Goal: Task Accomplishment & Management: Use online tool/utility

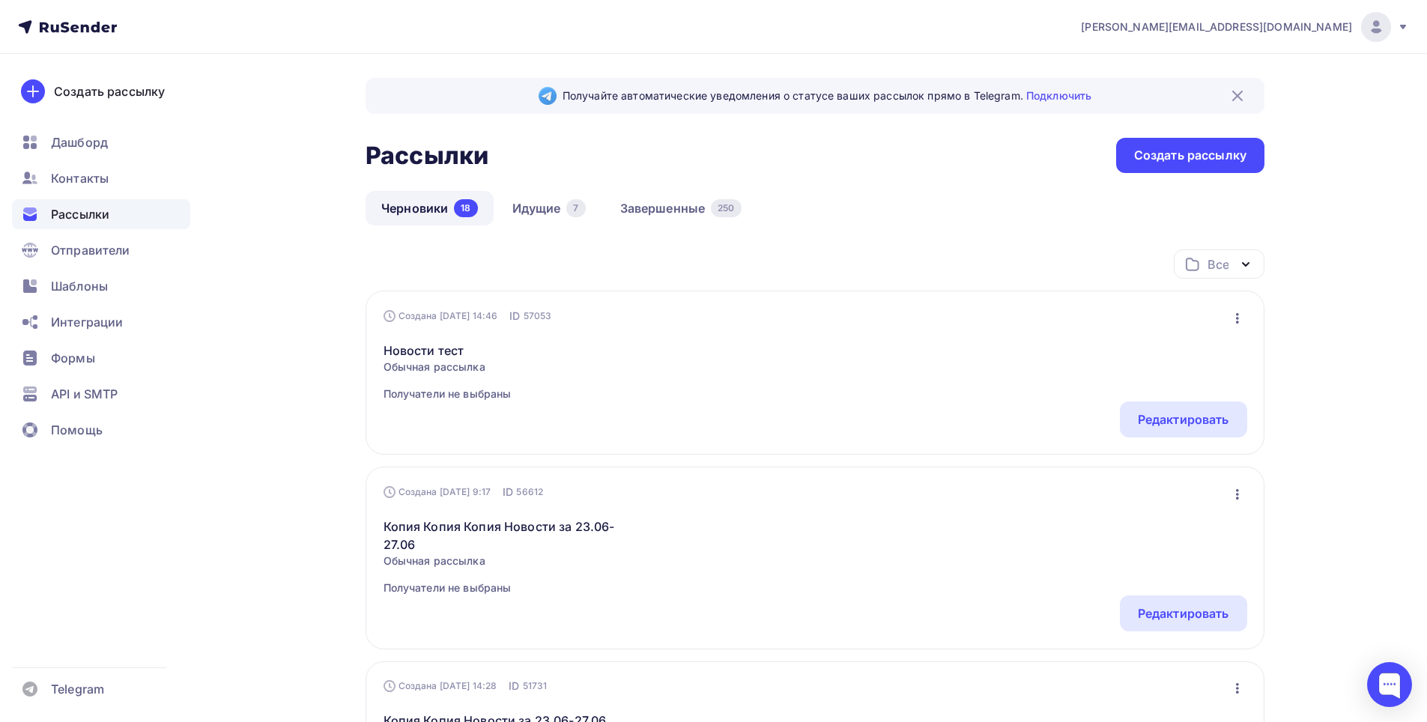
scroll to position [75, 0]
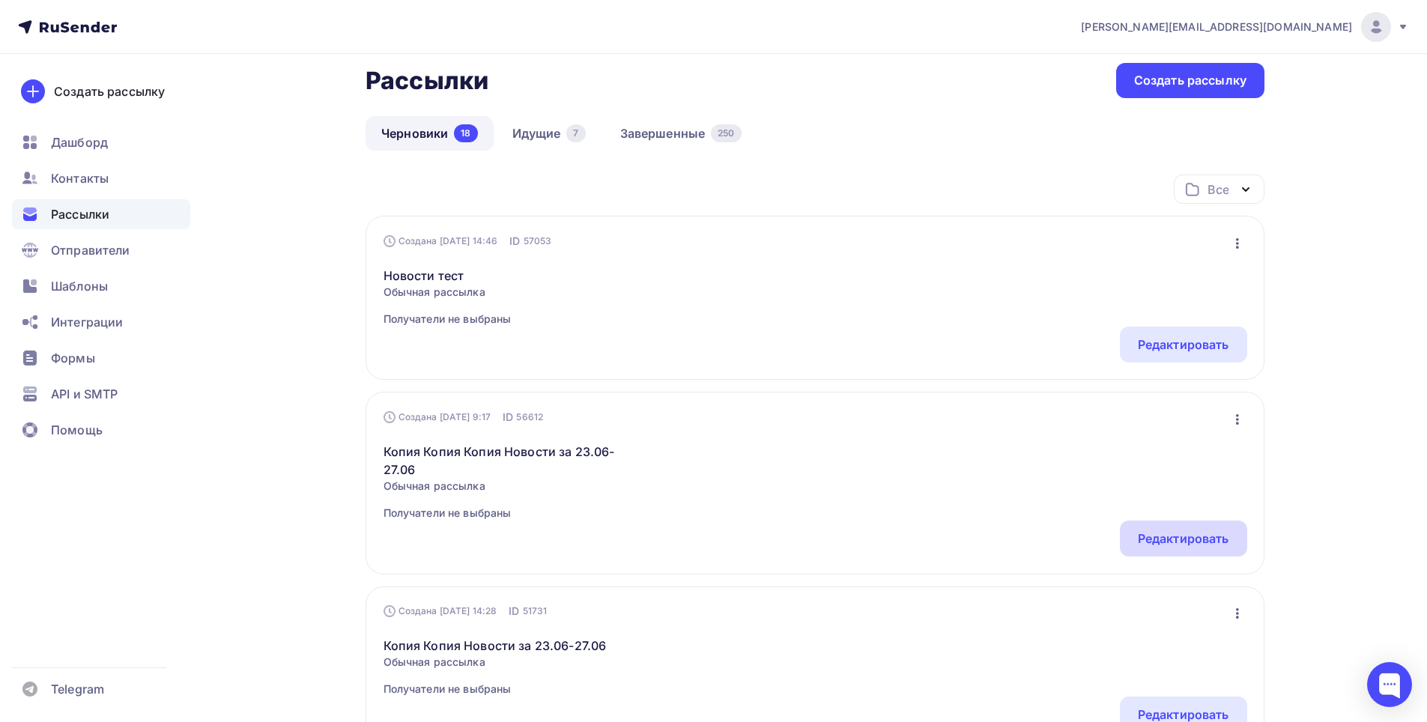
click at [1181, 536] on div "Редактировать" at bounding box center [1183, 539] width 91 height 18
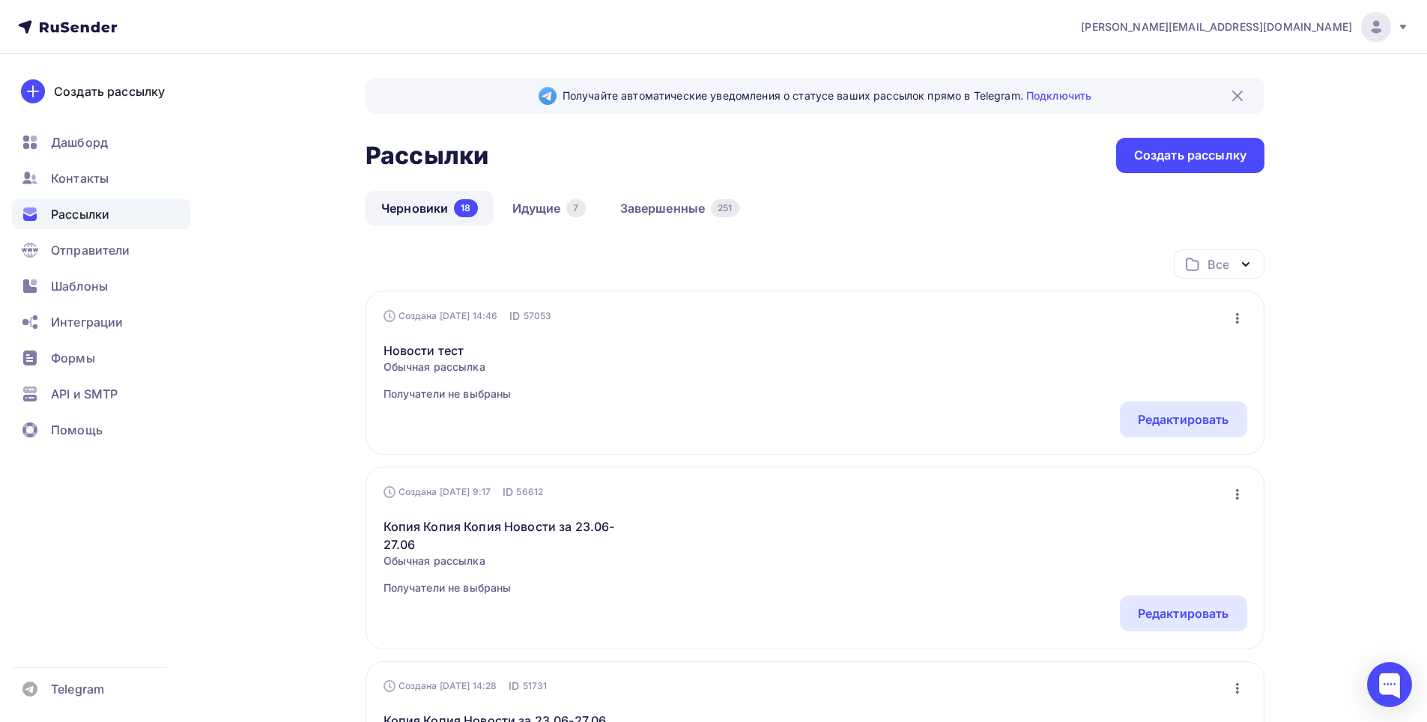
click at [1236, 494] on icon "button" at bounding box center [1237, 494] width 3 height 10
click at [1200, 530] on div "Редактировать" at bounding box center [1172, 533] width 144 height 18
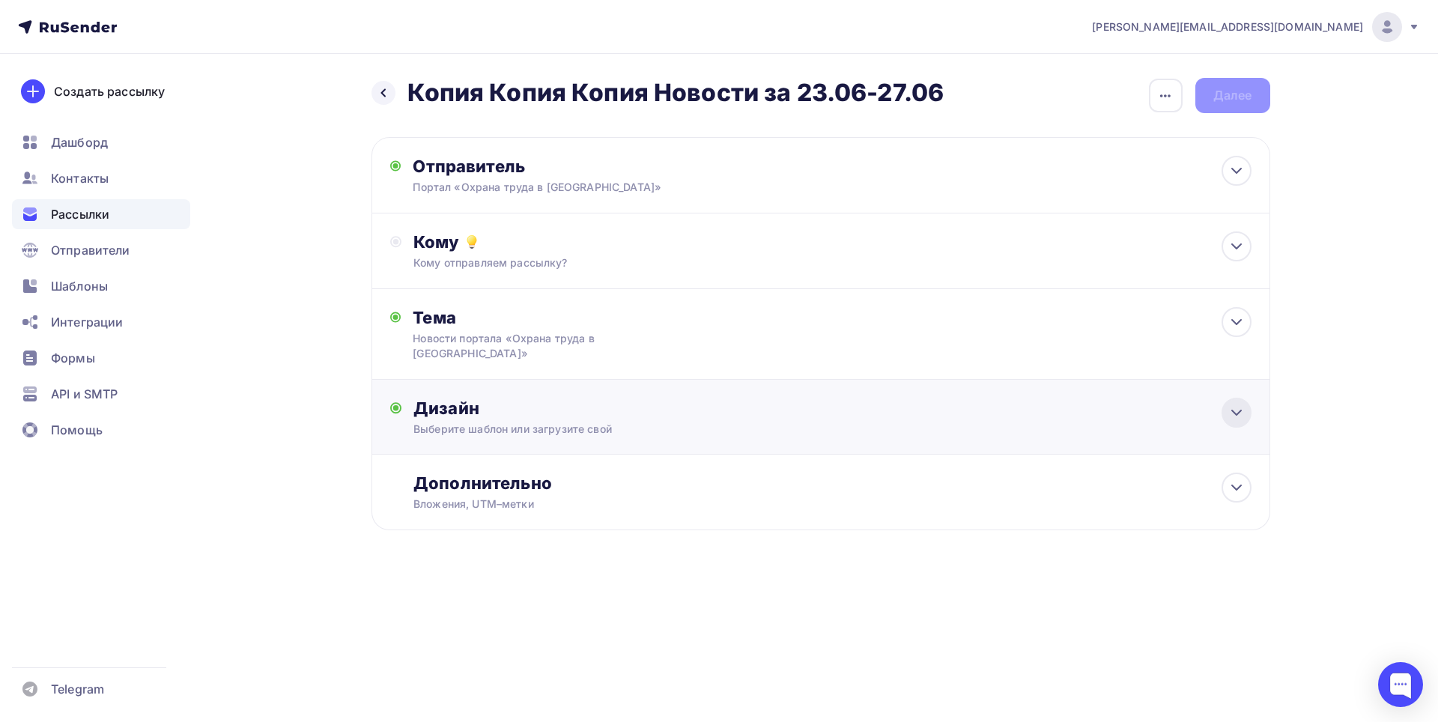
click at [1236, 404] on icon at bounding box center [1237, 413] width 18 height 18
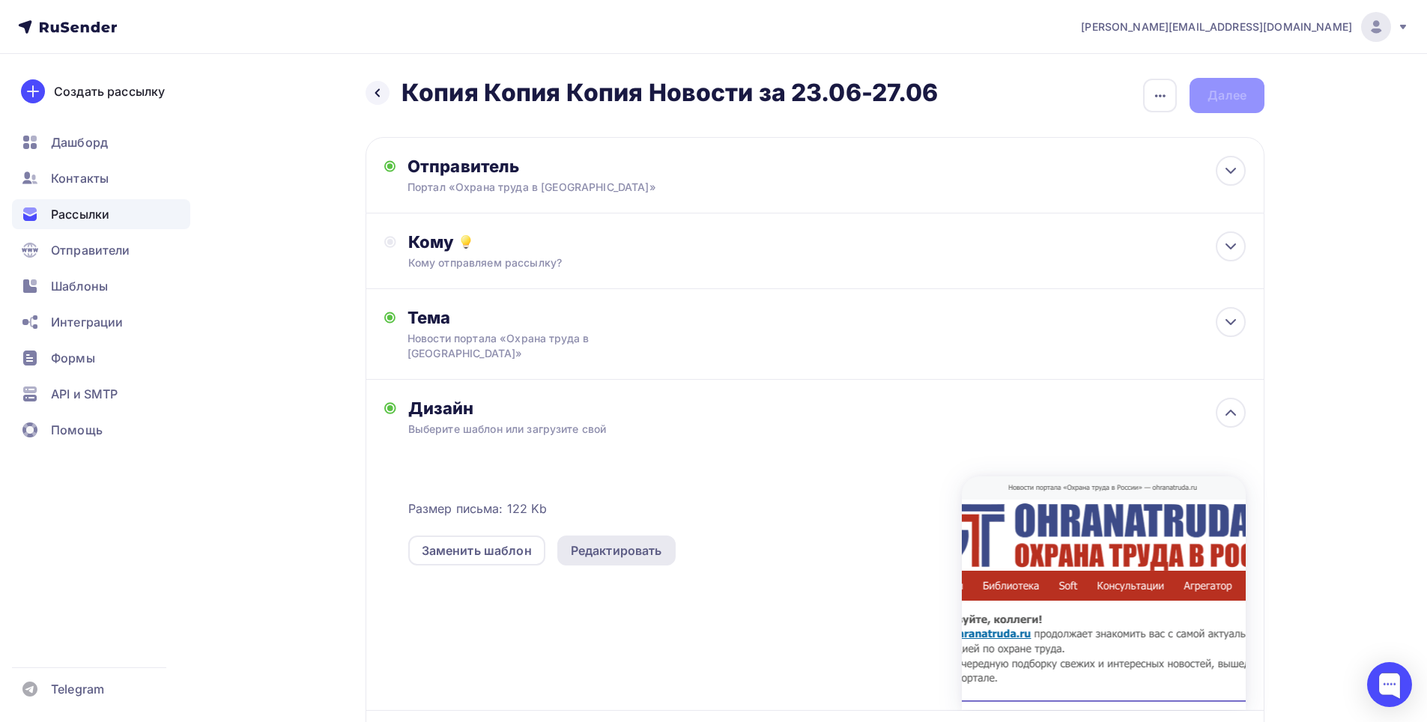
click at [602, 545] on div "Редактировать" at bounding box center [616, 551] width 118 height 30
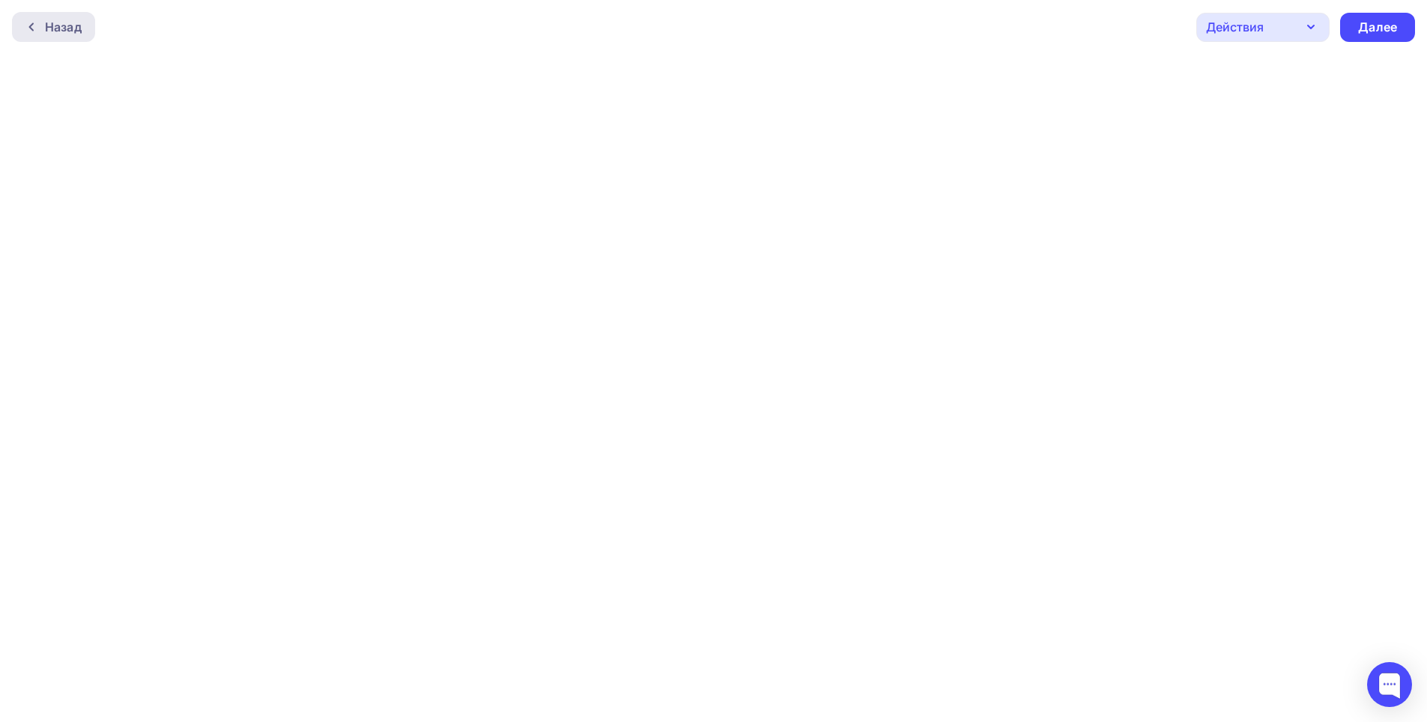
click at [81, 29] on div "Назад" at bounding box center [63, 27] width 37 height 18
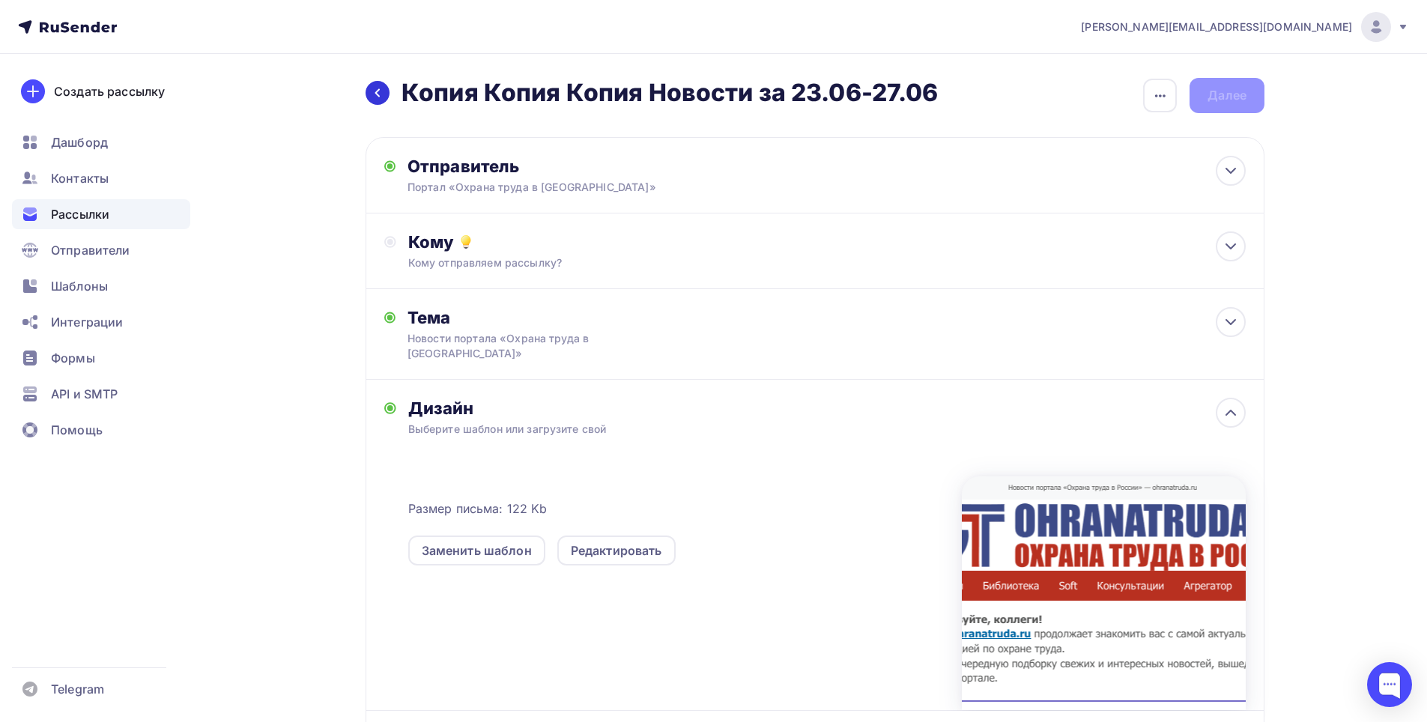
click at [374, 94] on icon at bounding box center [377, 93] width 12 height 12
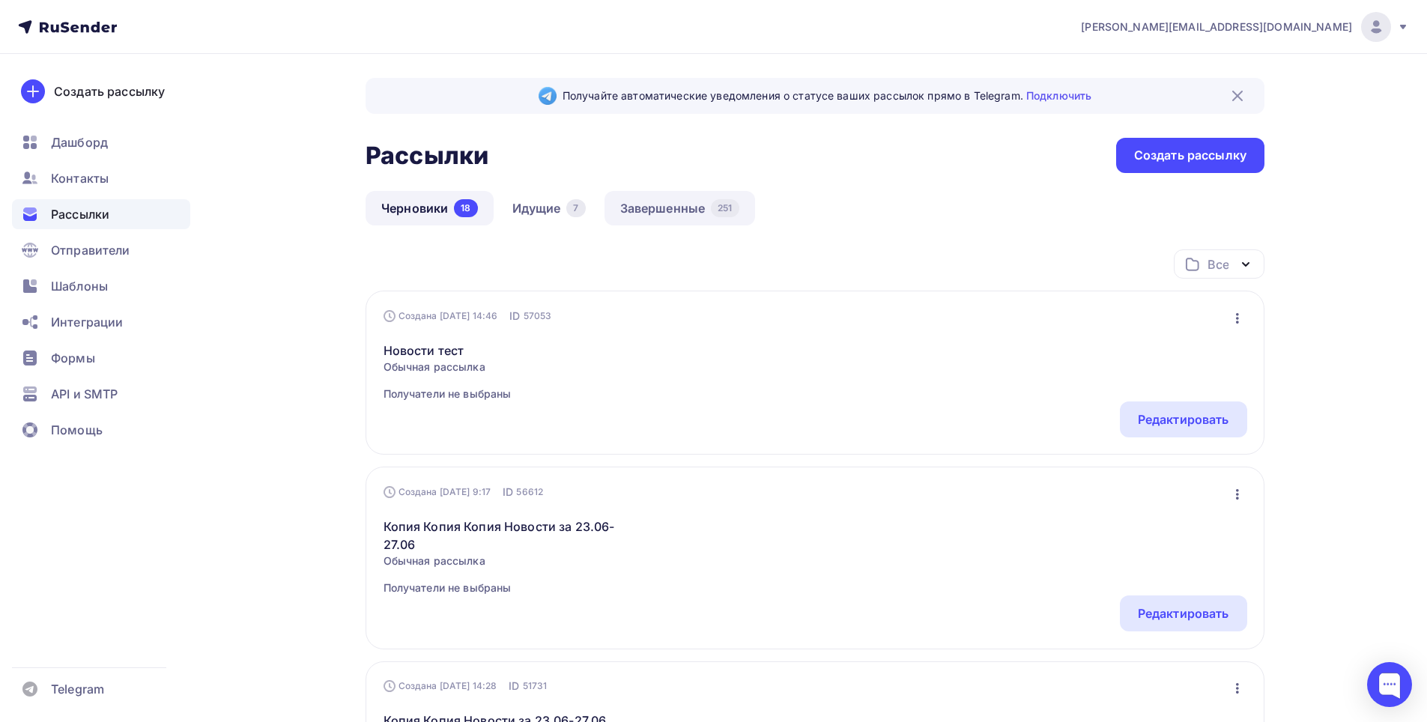
click at [657, 215] on link "Завершенные 251" at bounding box center [679, 208] width 151 height 34
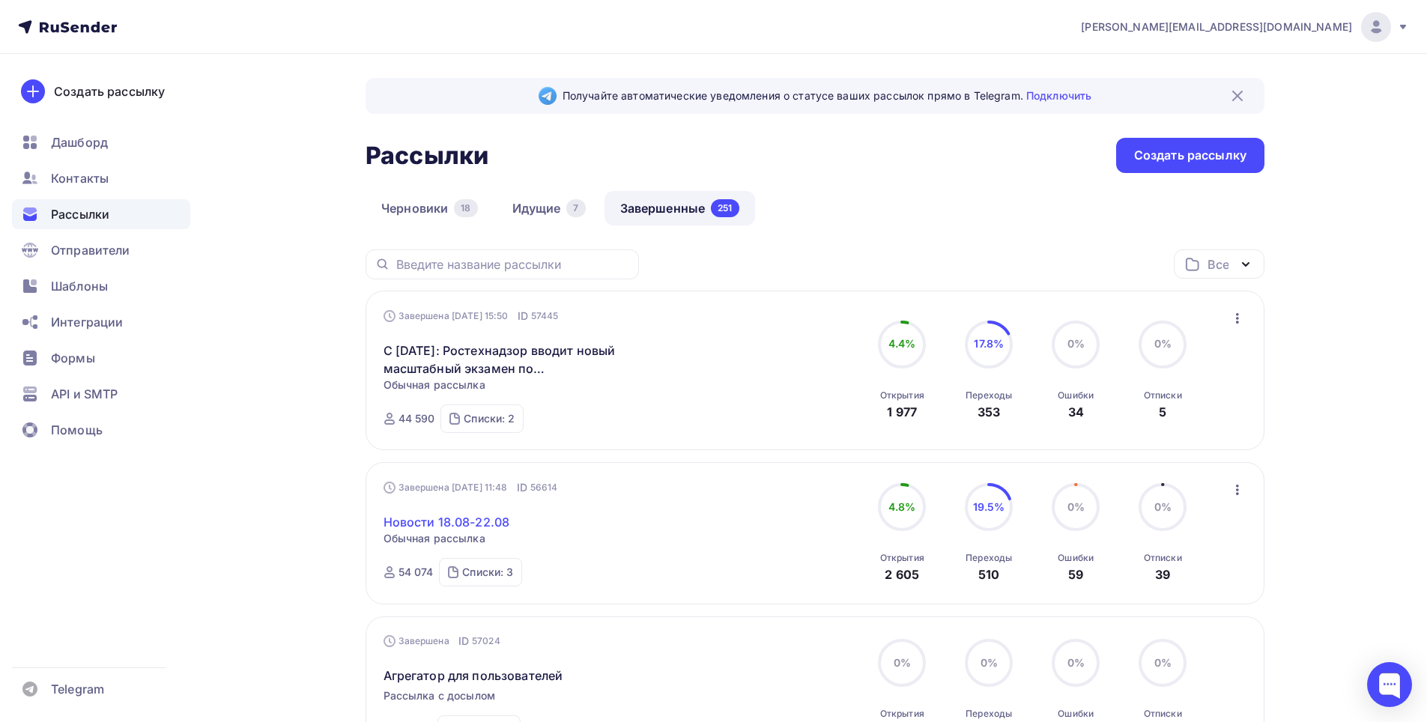
click at [448, 525] on link "Новости 18.08-22.08" at bounding box center [446, 522] width 127 height 18
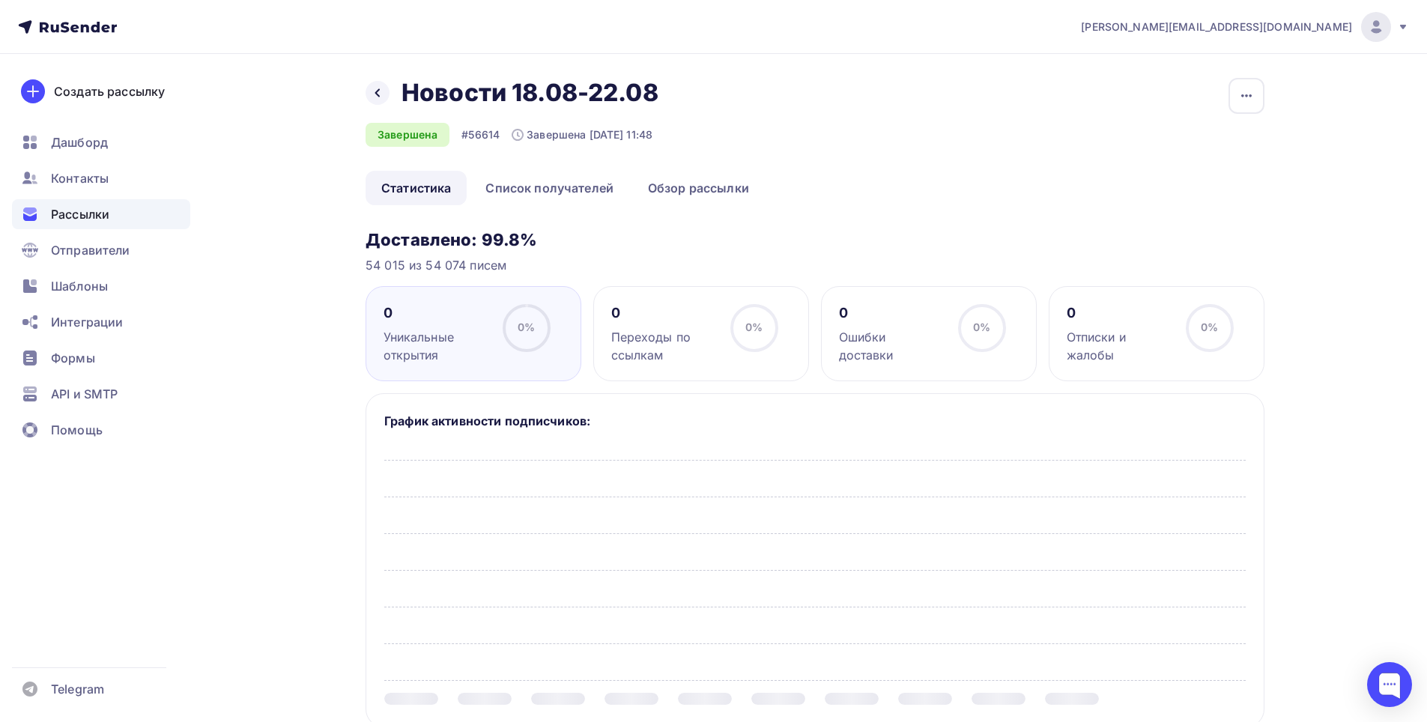
click at [371, 80] on div "Назад Новости 18.08-22.08 Новости 18.08-22.08" at bounding box center [517, 93] width 303 height 30
click at [374, 92] on icon at bounding box center [377, 93] width 12 height 12
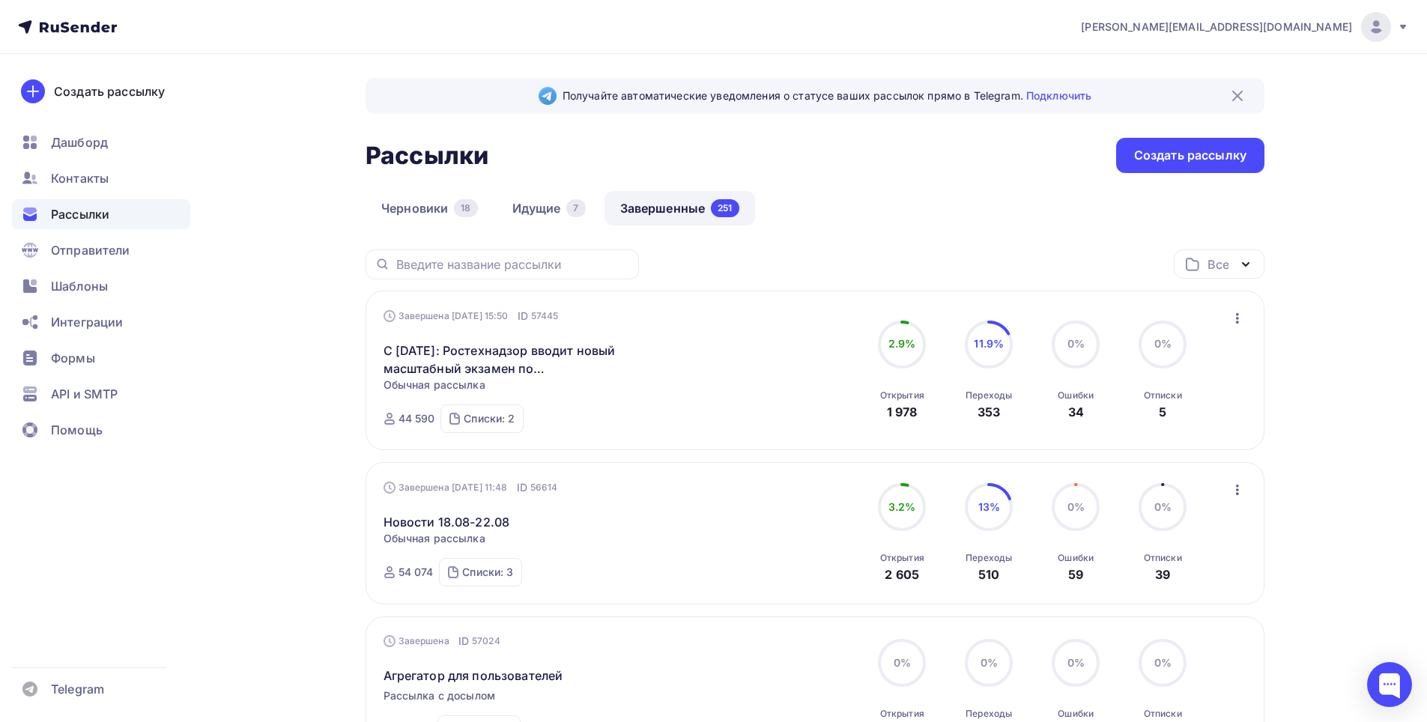
click at [1234, 481] on icon "button" at bounding box center [1237, 490] width 18 height 18
click at [1220, 586] on div "Копировать в новую" at bounding box center [1169, 589] width 154 height 18
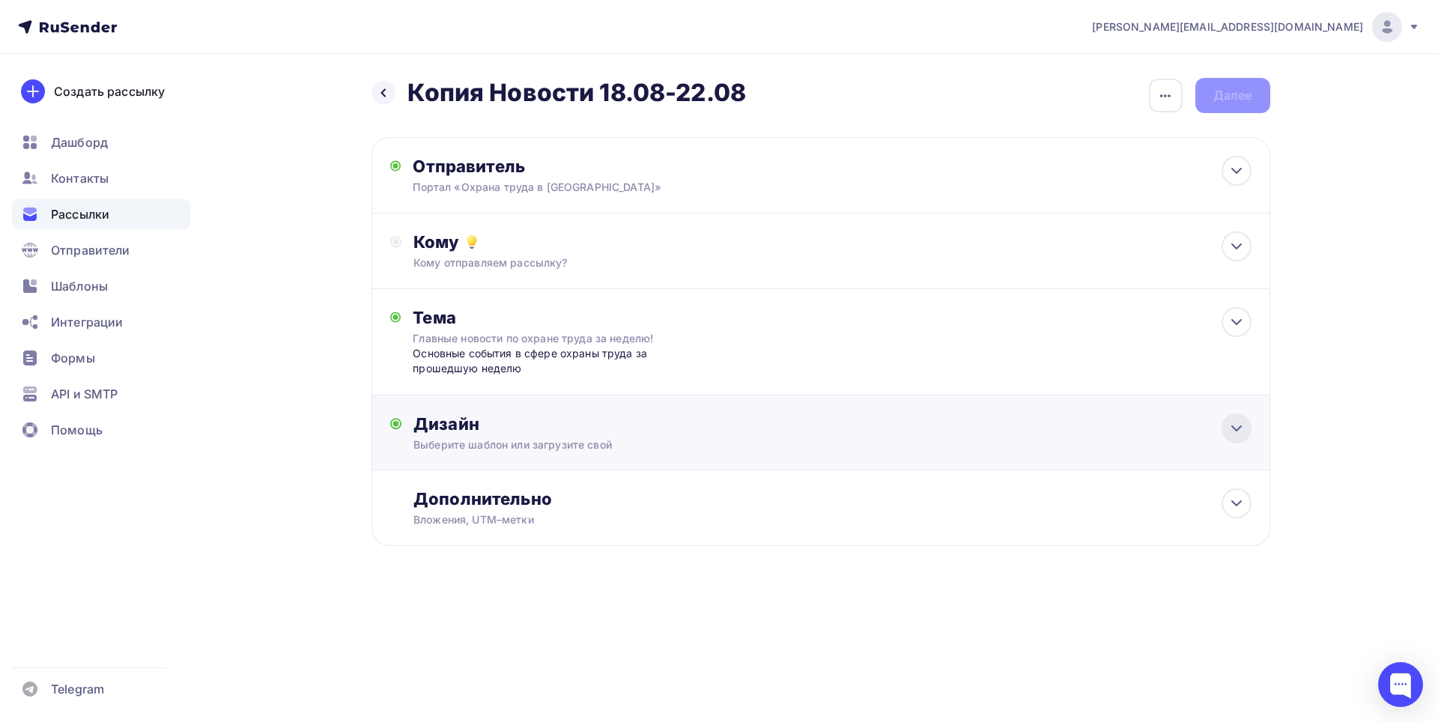
click at [1234, 424] on icon at bounding box center [1237, 428] width 18 height 18
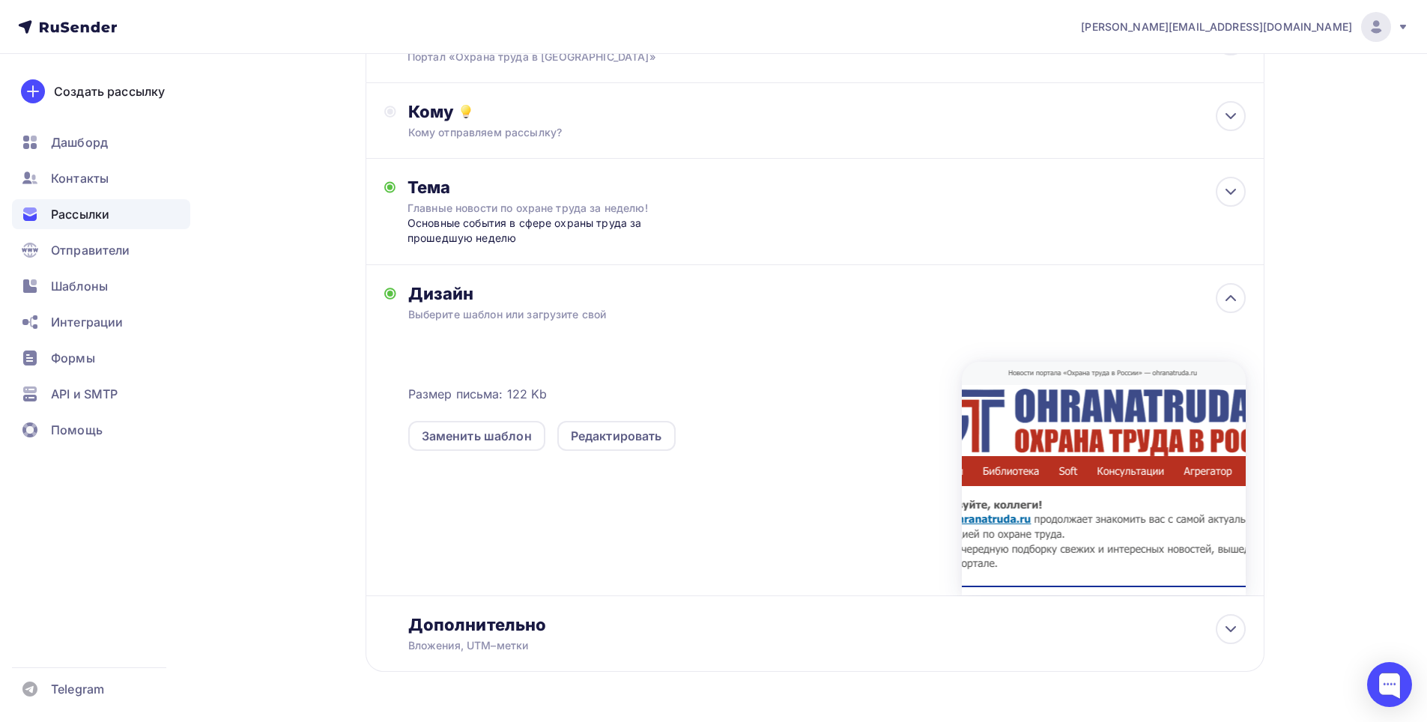
scroll to position [177, 0]
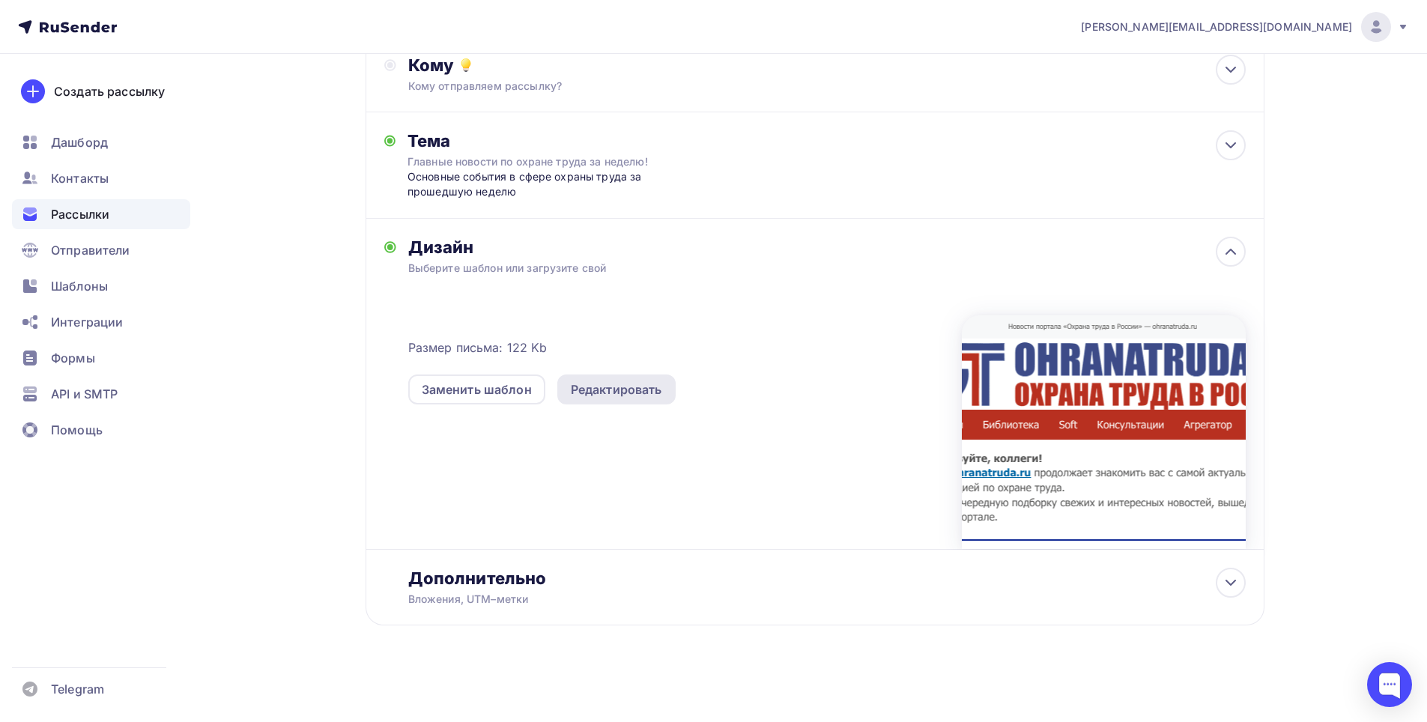
click at [643, 392] on div "Редактировать" at bounding box center [616, 389] width 91 height 18
